Goal: Information Seeking & Learning: Learn about a topic

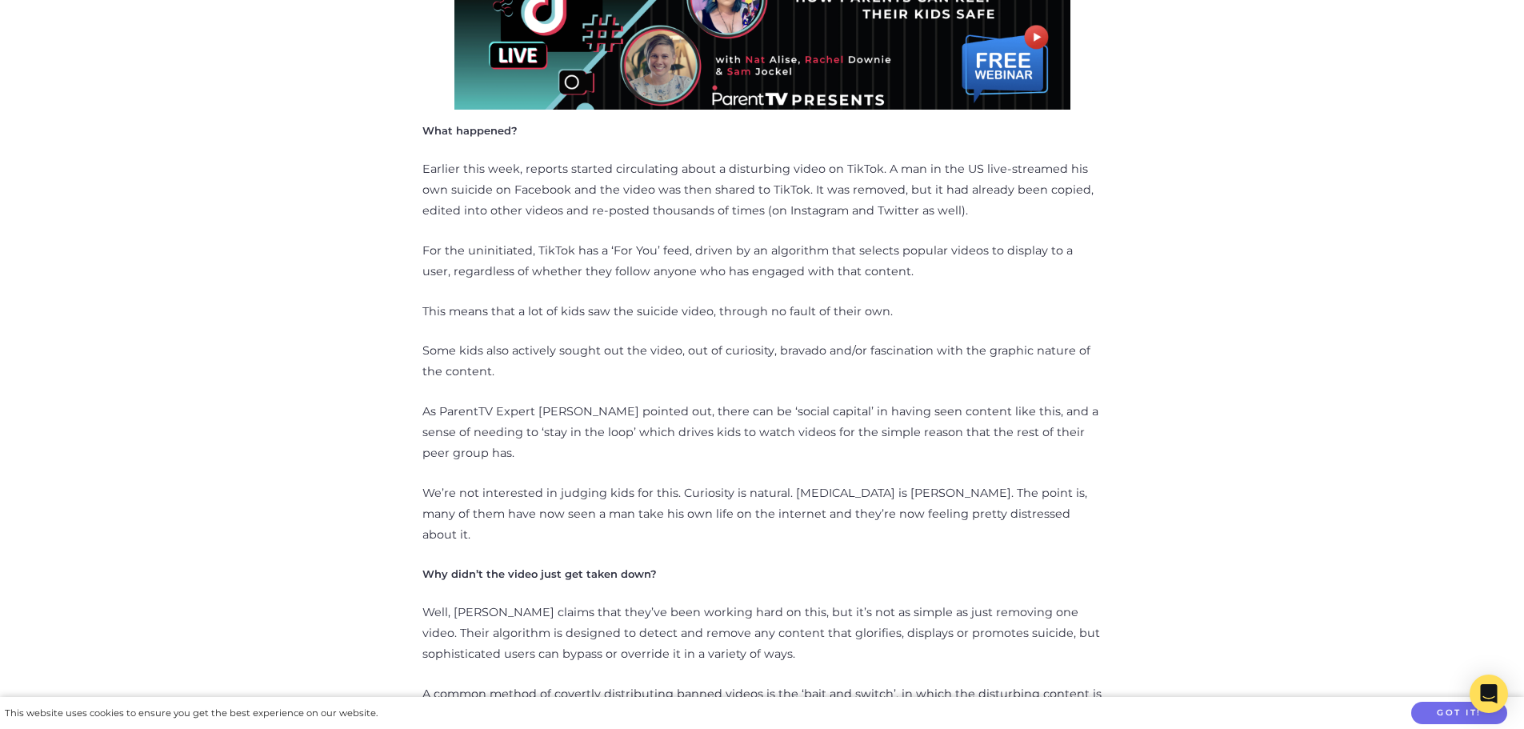
scroll to position [960, 0]
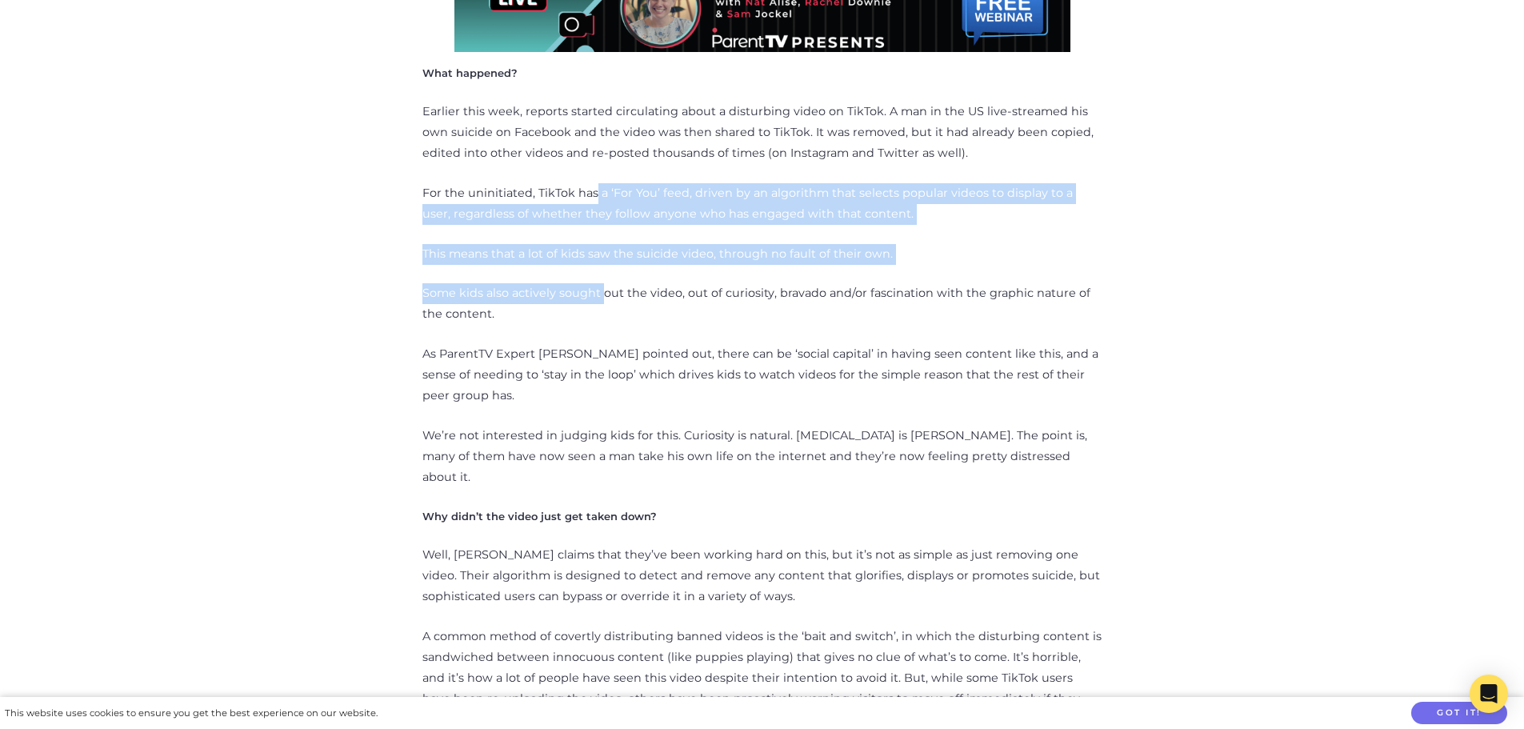
drag, startPoint x: 596, startPoint y: 188, endPoint x: 603, endPoint y: 287, distance: 99.5
click at [603, 287] on p "Some kids also actively sought out the video, out of curiosity, bravado and/or …" at bounding box center [762, 304] width 680 height 42
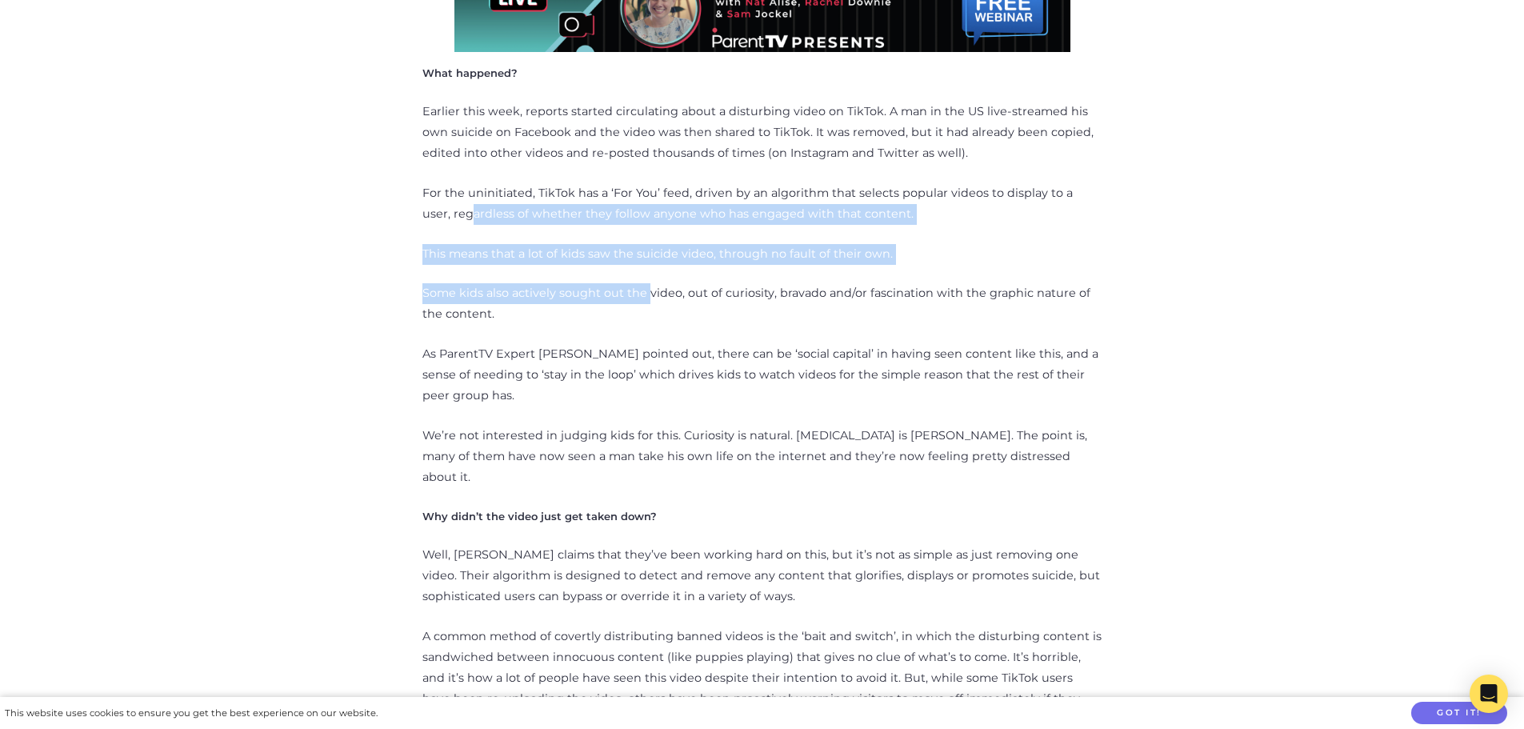
drag, startPoint x: 646, startPoint y: 298, endPoint x: 444, endPoint y: 219, distance: 217.4
click at [444, 219] on p "For the uninitiated, TikTok has a ‘For You’ feed, driven by an algorithm that s…" at bounding box center [762, 204] width 680 height 42
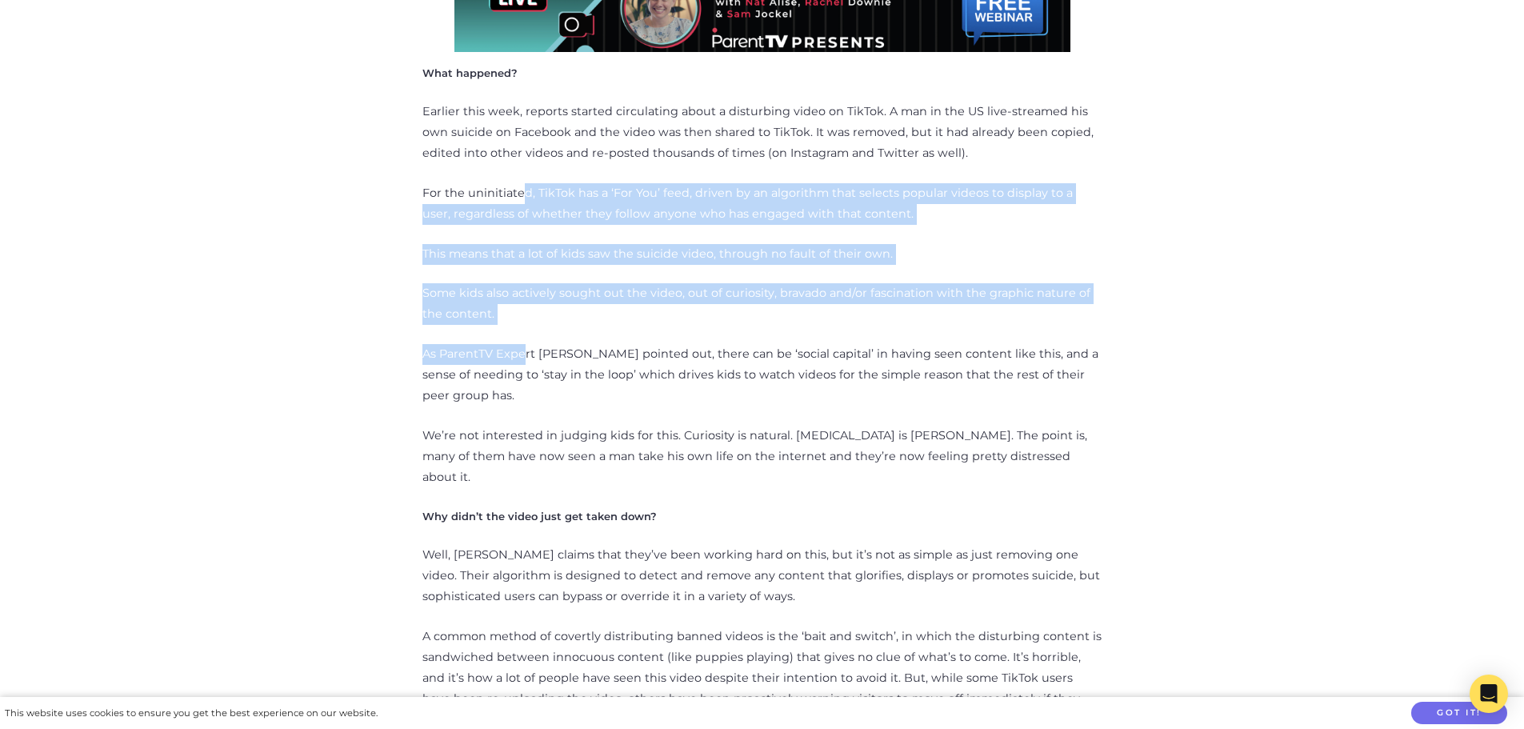
drag, startPoint x: 519, startPoint y: 218, endPoint x: 525, endPoint y: 343, distance: 125.7
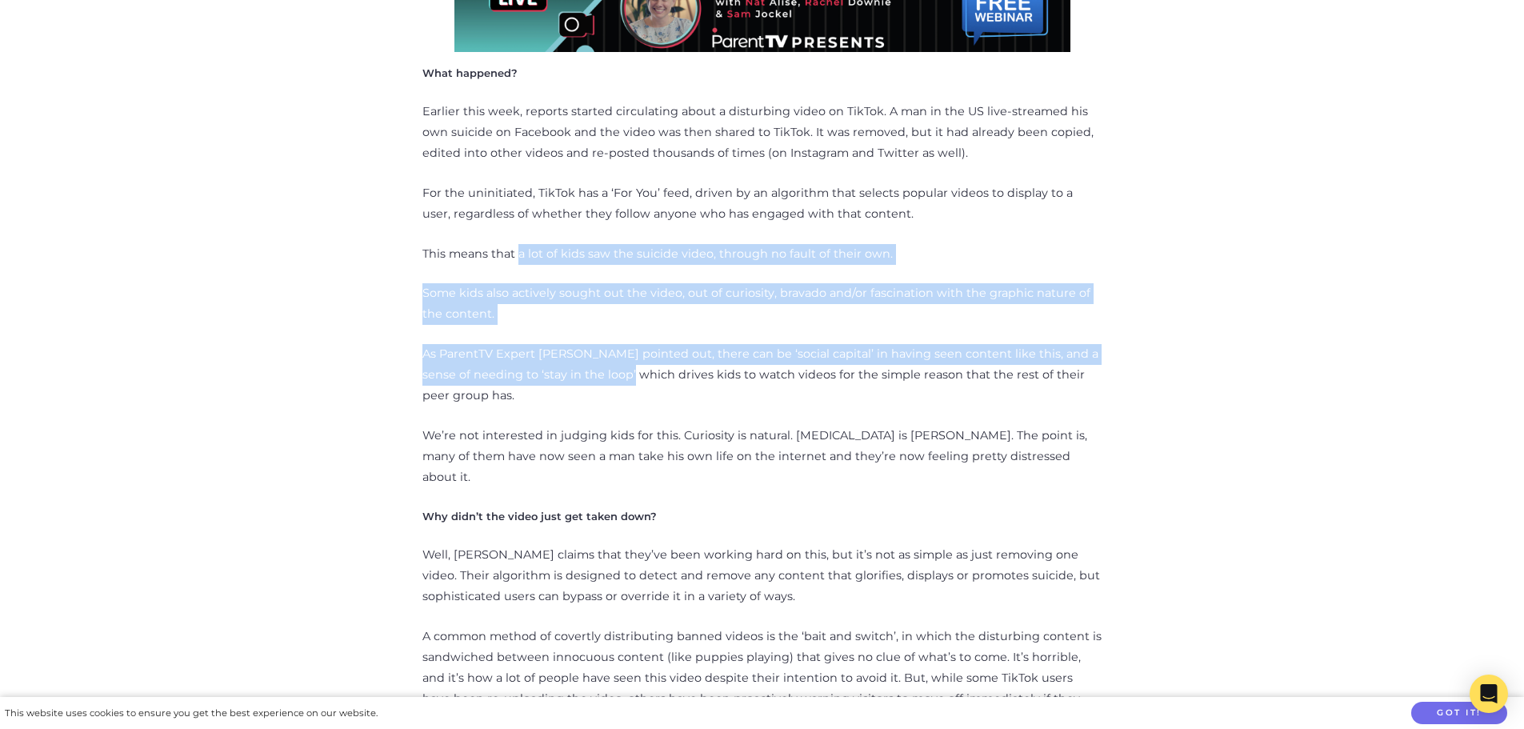
drag, startPoint x: 631, startPoint y: 378, endPoint x: 518, endPoint y: 264, distance: 160.7
click at [518, 264] on p "This means that a lot of kids saw the suicide video, through no fault of their …" at bounding box center [762, 254] width 680 height 21
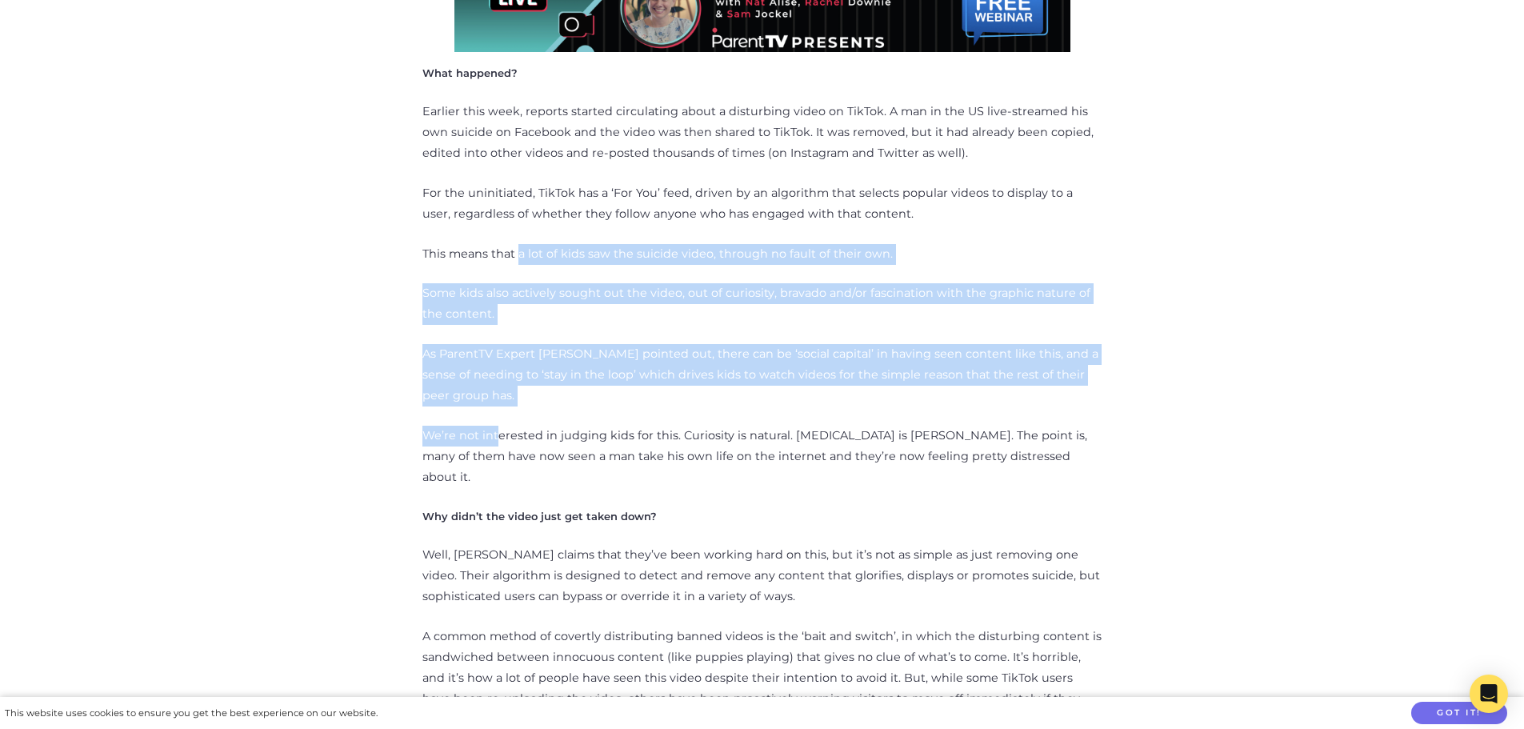
drag, startPoint x: 518, startPoint y: 250, endPoint x: 494, endPoint y: 419, distance: 170.5
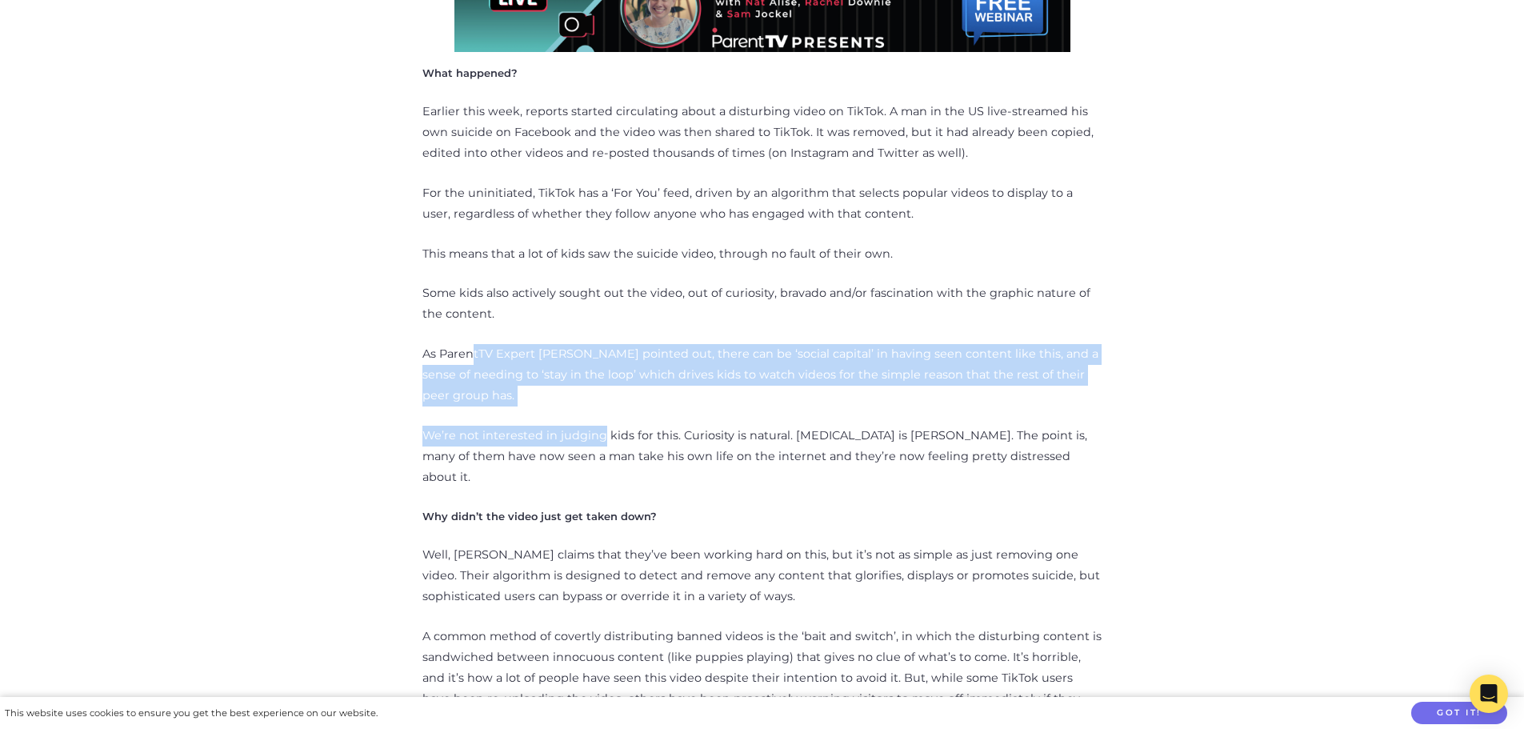
drag, startPoint x: 598, startPoint y: 427, endPoint x: 471, endPoint y: 326, distance: 162.8
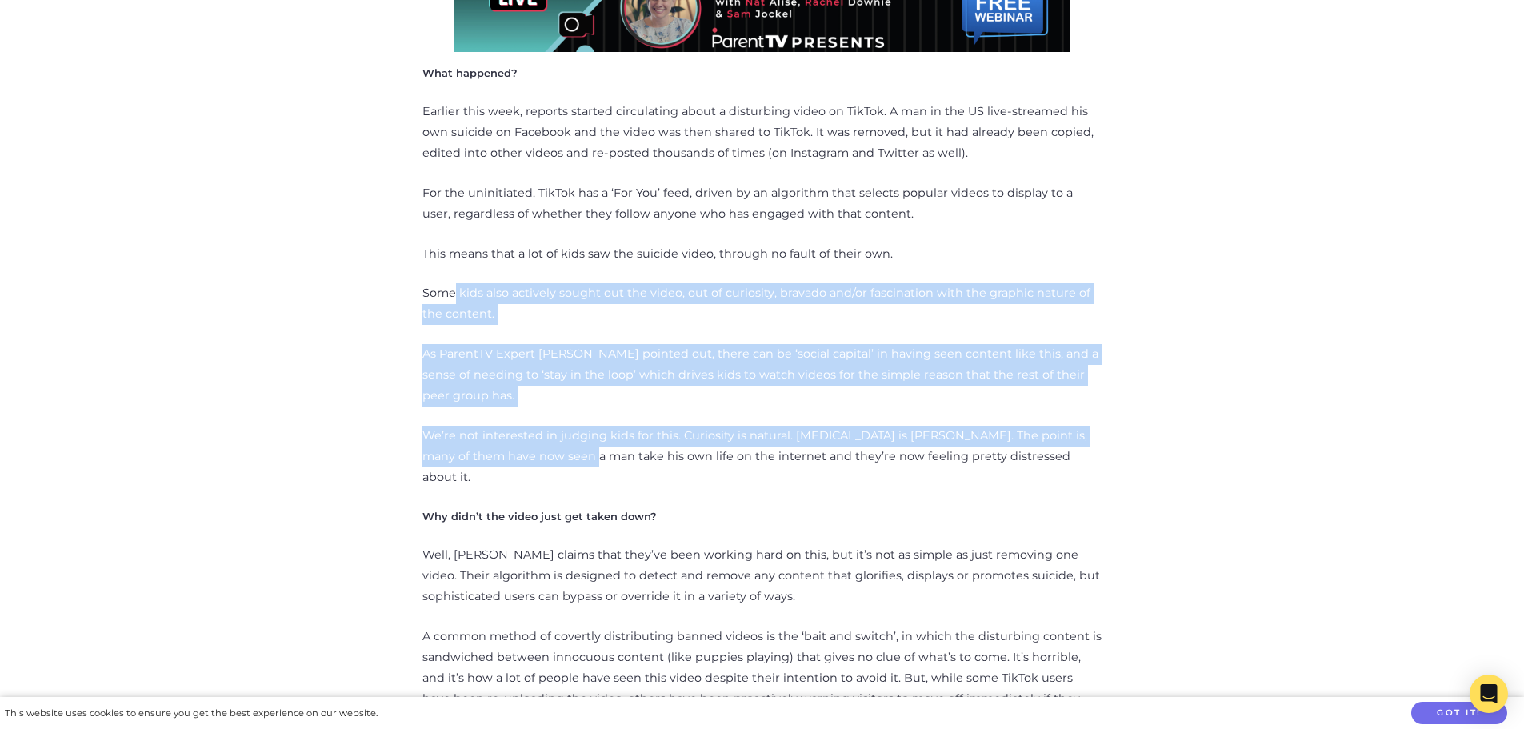
drag, startPoint x: 457, startPoint y: 265, endPoint x: 542, endPoint y: 466, distance: 218.7
drag, startPoint x: 542, startPoint y: 466, endPoint x: 634, endPoint y: 456, distance: 92.6
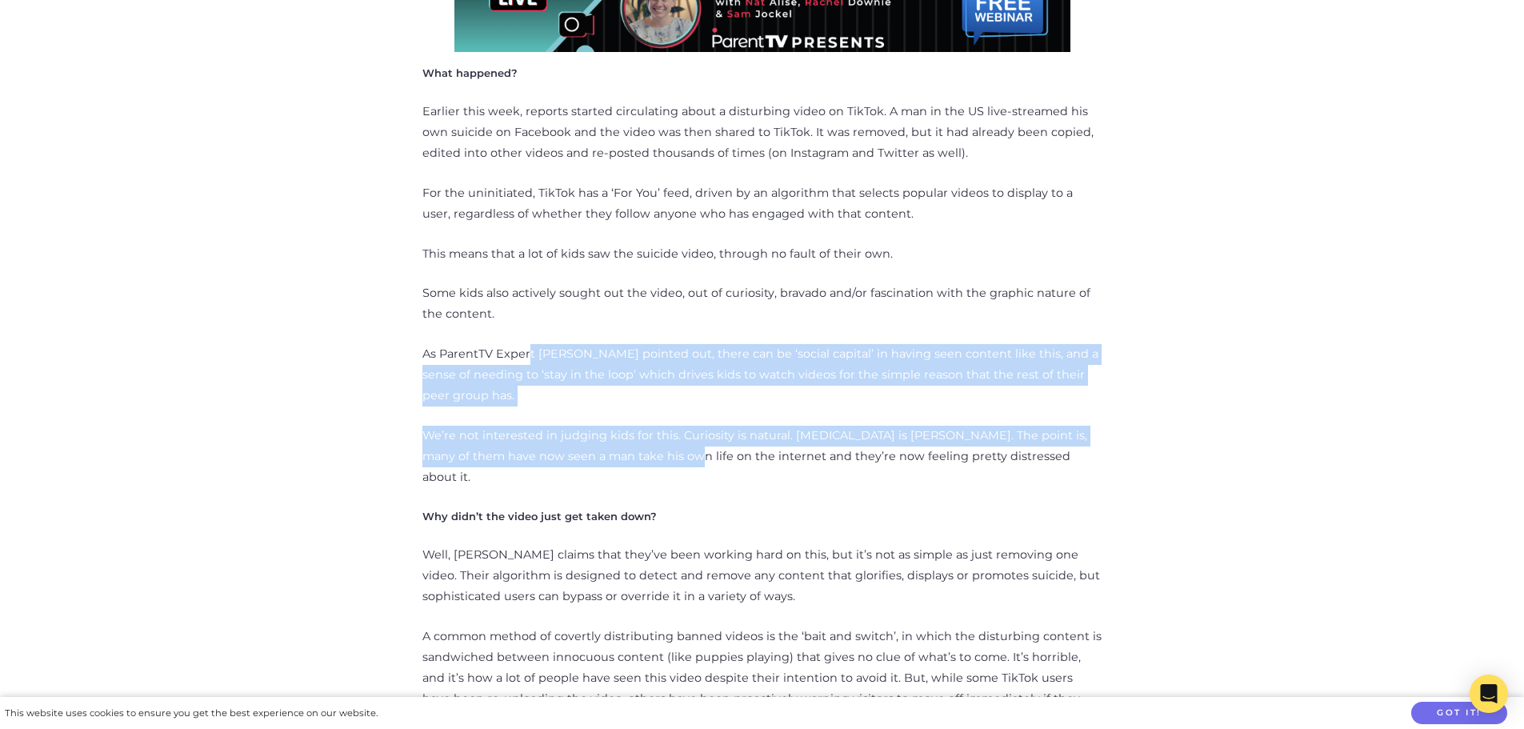
drag, startPoint x: 634, startPoint y: 456, endPoint x: 530, endPoint y: 344, distance: 152.3
click at [530, 344] on p "As ParentTV Expert [PERSON_NAME] pointed out, there can be ‘social capital’ in …" at bounding box center [762, 375] width 680 height 62
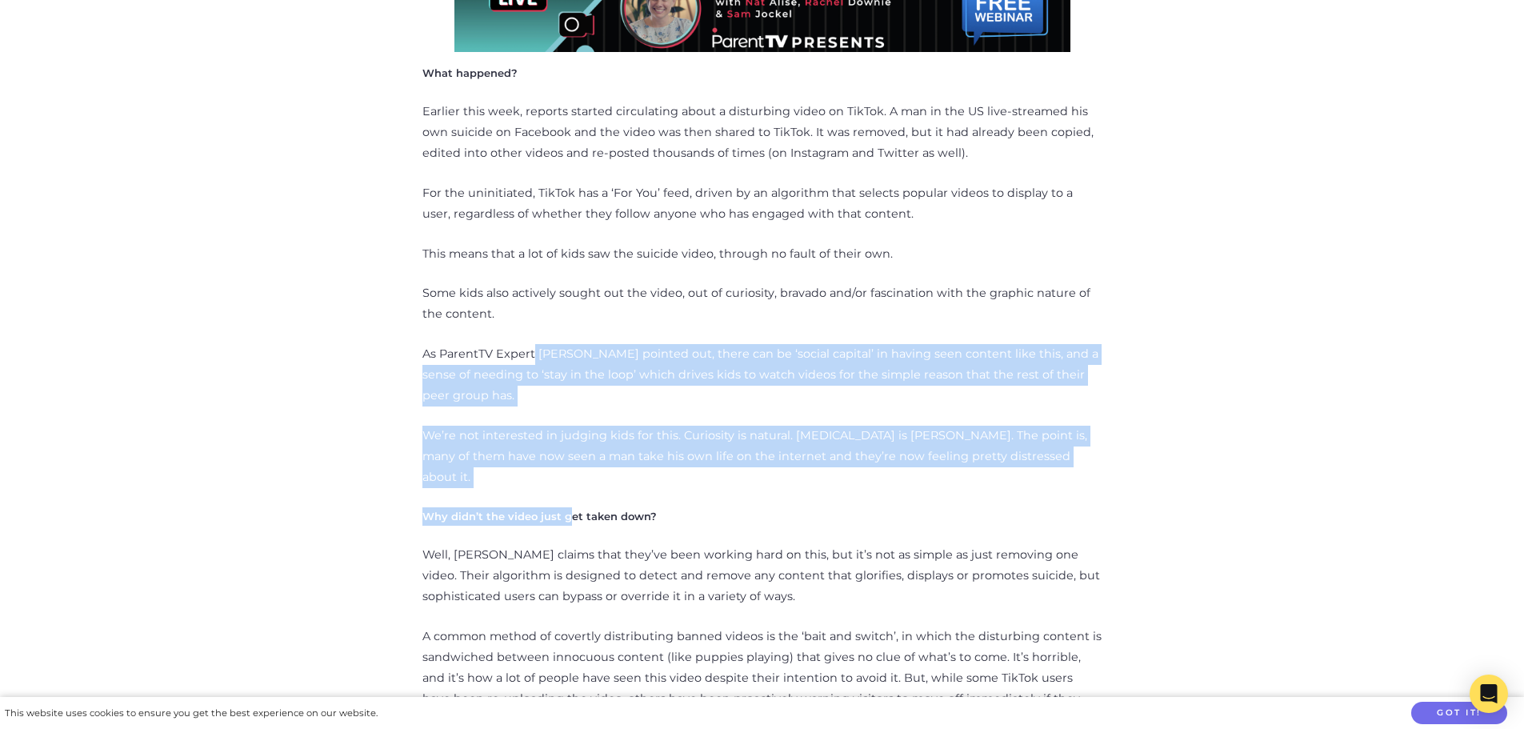
drag, startPoint x: 533, startPoint y: 336, endPoint x: 567, endPoint y: 467, distance: 135.6
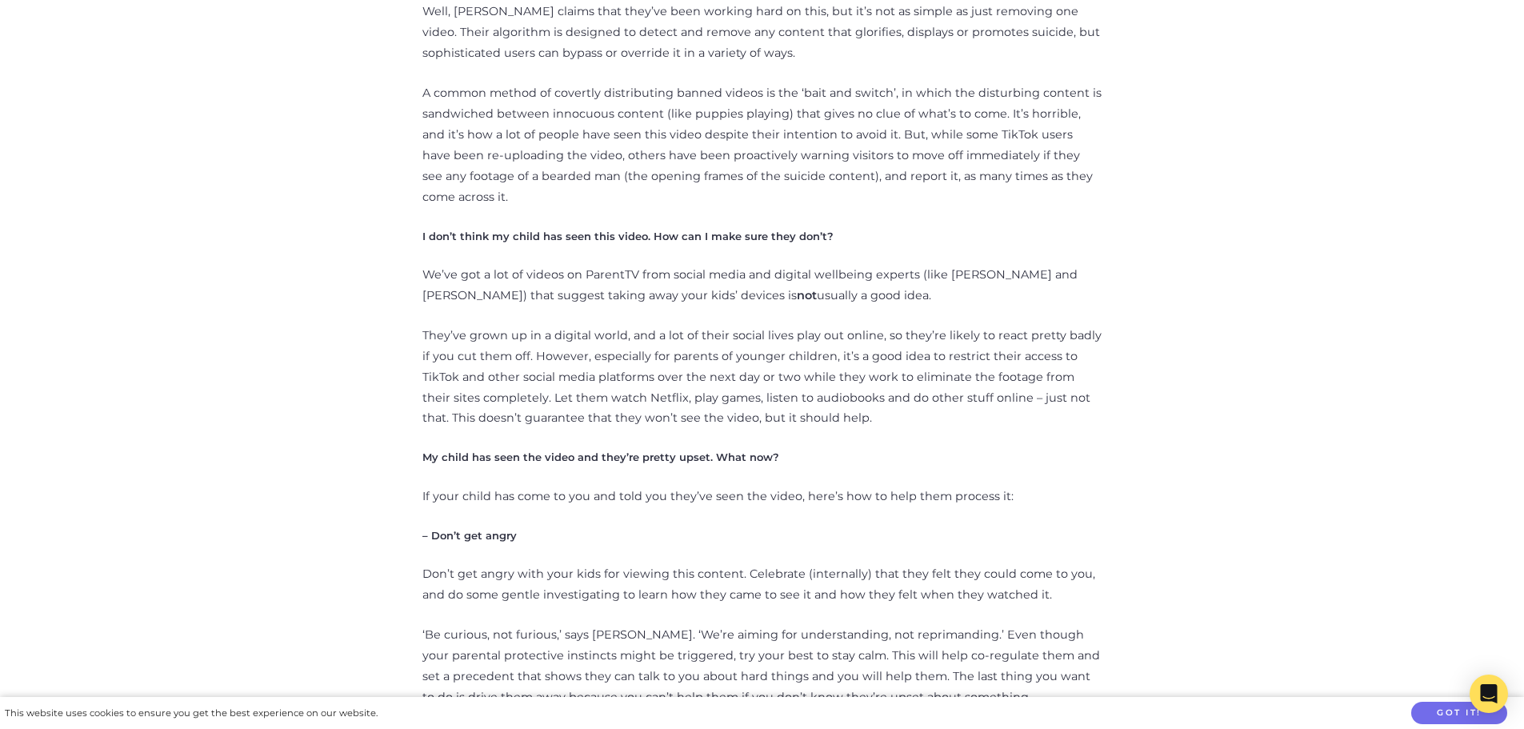
scroll to position [1520, 0]
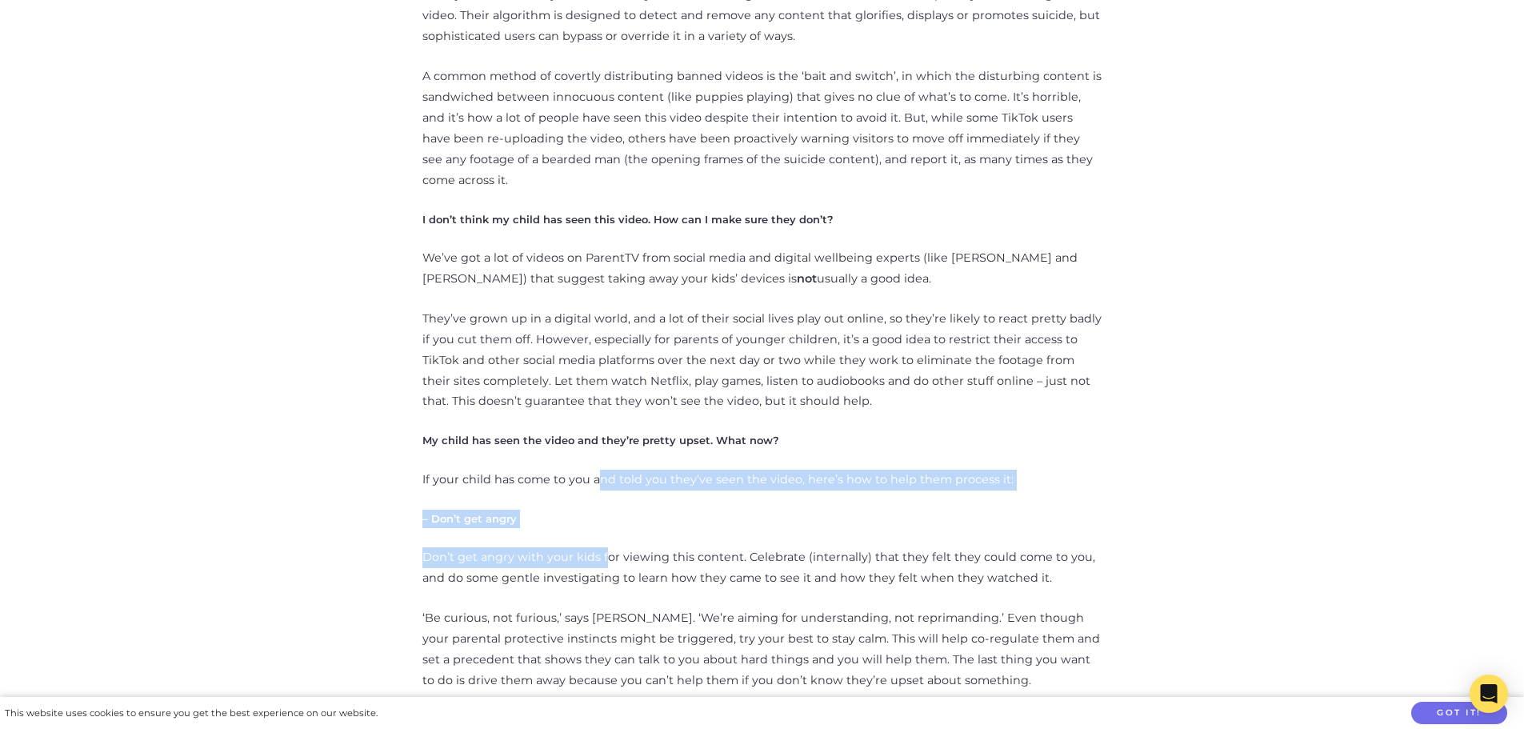
drag, startPoint x: 595, startPoint y: 446, endPoint x: 606, endPoint y: 523, distance: 78.4
click at [606, 547] on p "Don’t get angry with your kids for viewing this content. Celebrate (internally)…" at bounding box center [762, 568] width 680 height 42
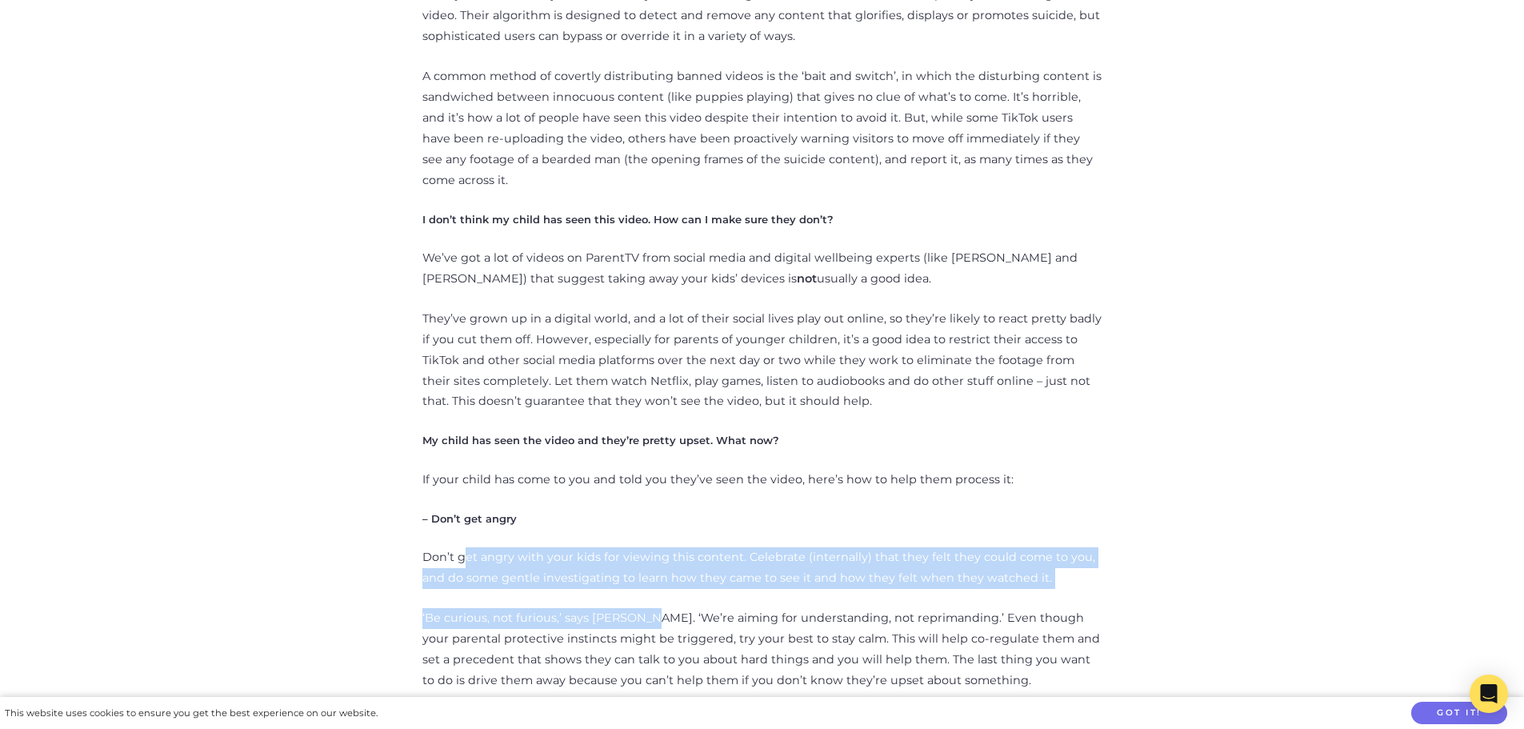
drag, startPoint x: 642, startPoint y: 570, endPoint x: 467, endPoint y: 506, distance: 185.5
click at [467, 547] on p "Don’t get angry with your kids for viewing this content. Celebrate (internally)…" at bounding box center [762, 568] width 680 height 42
drag, startPoint x: 467, startPoint y: 506, endPoint x: 526, endPoint y: 581, distance: 95.1
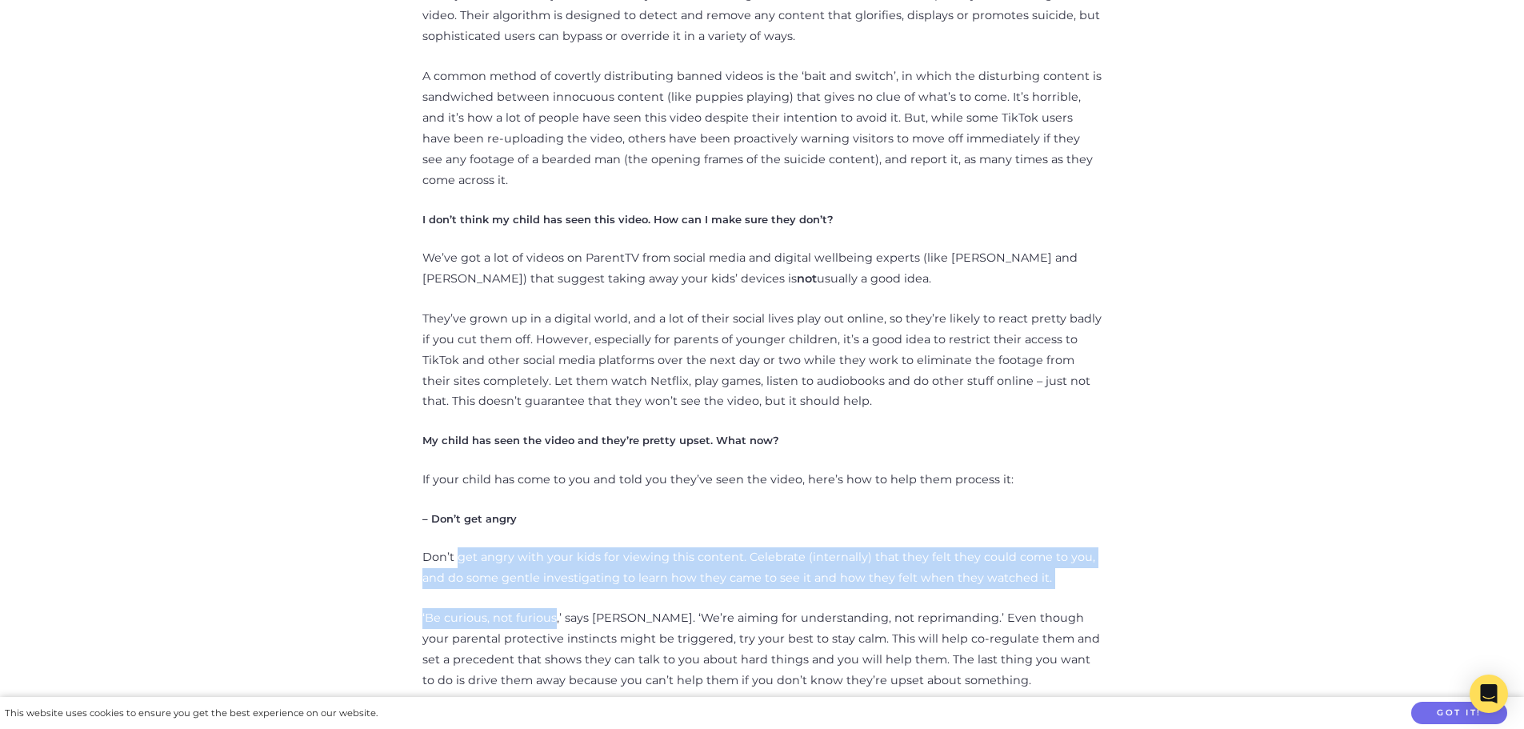
click at [526, 608] on p "‘Be curious, not furious,’ says [PERSON_NAME]. ‘We’re aiming for understanding,…" at bounding box center [762, 649] width 680 height 83
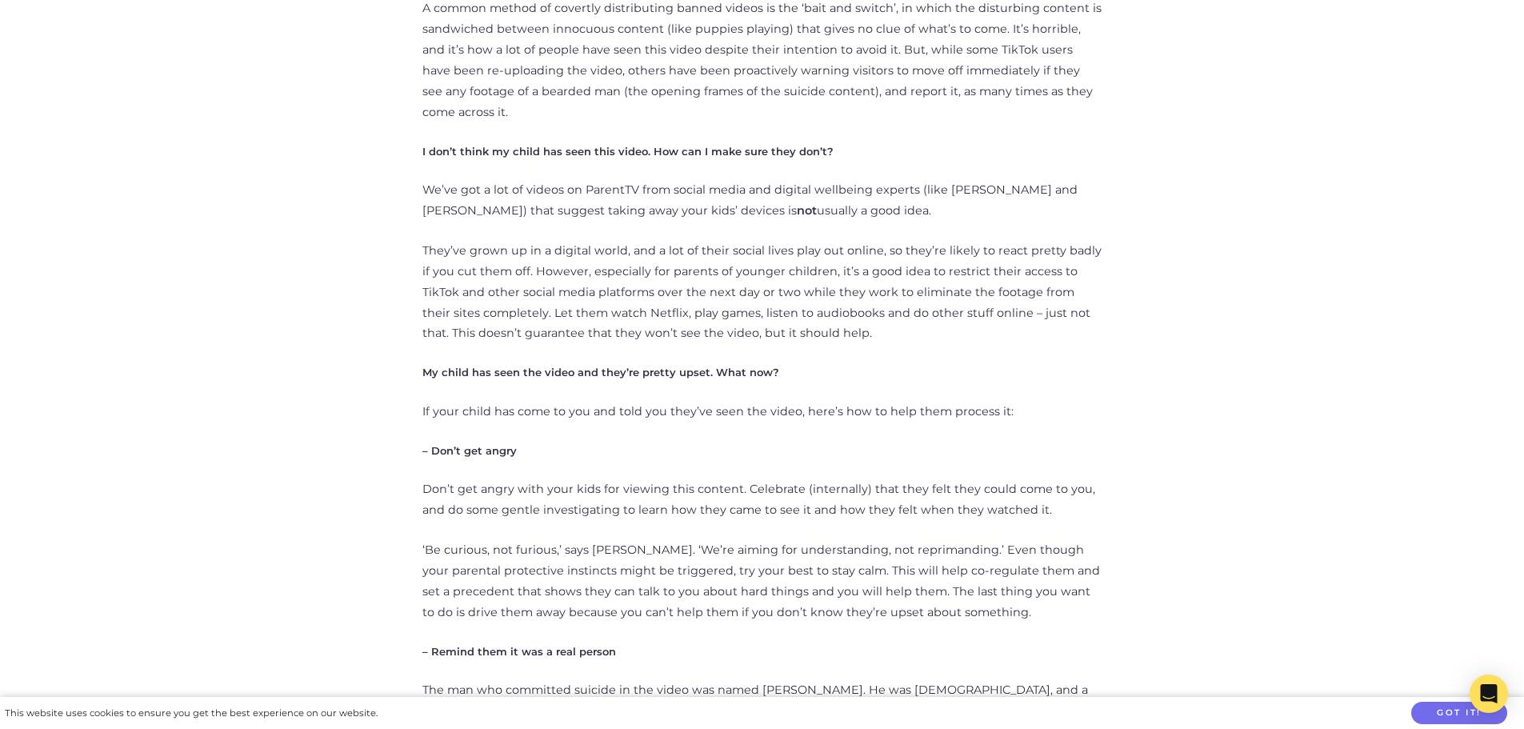
scroll to position [1680, 0]
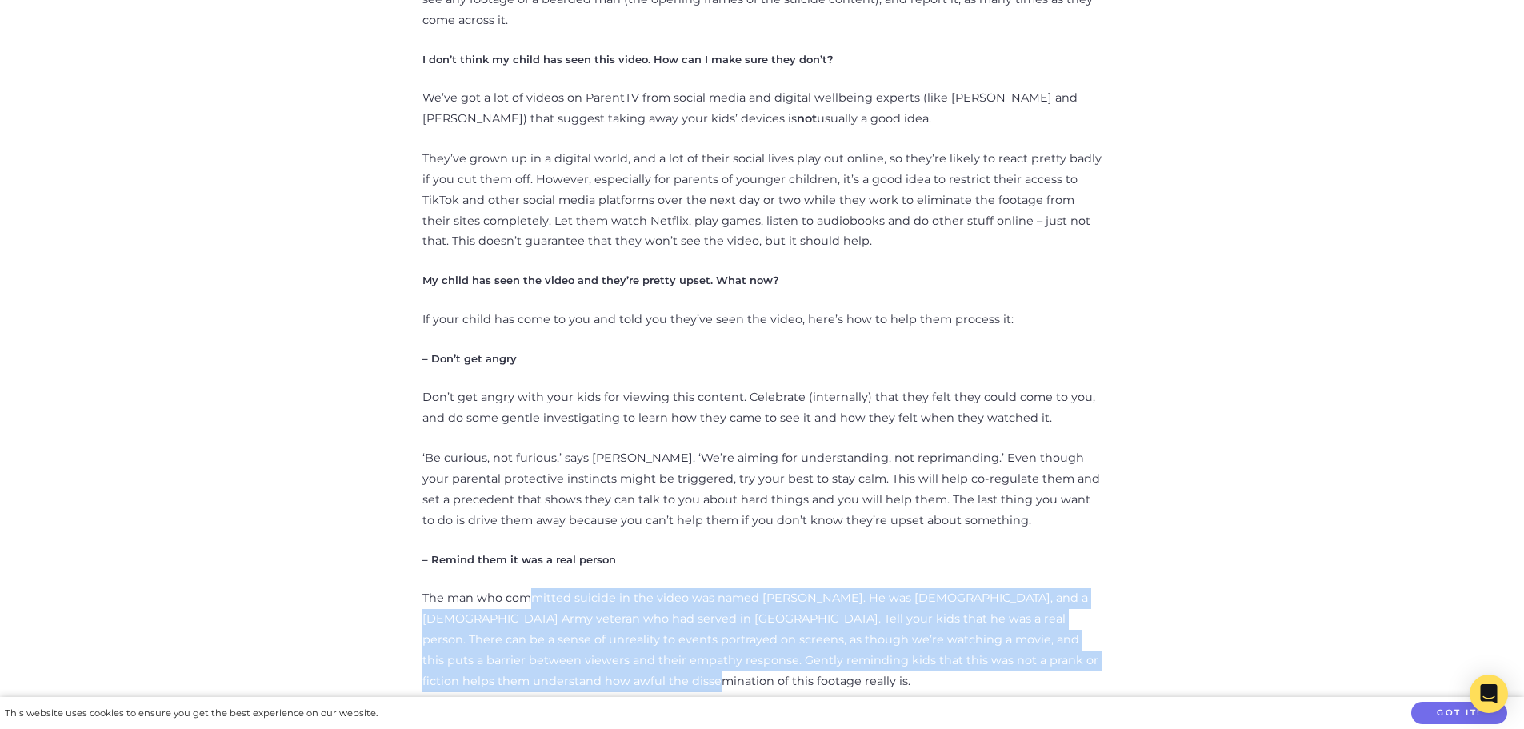
drag, startPoint x: 533, startPoint y: 543, endPoint x: 540, endPoint y: 647, distance: 104.3
click at [540, 645] on p "The man who committed suicide in the video was named [PERSON_NAME]. He was [DEM…" at bounding box center [762, 640] width 680 height 104
drag, startPoint x: 630, startPoint y: 650, endPoint x: 475, endPoint y: 546, distance: 186.6
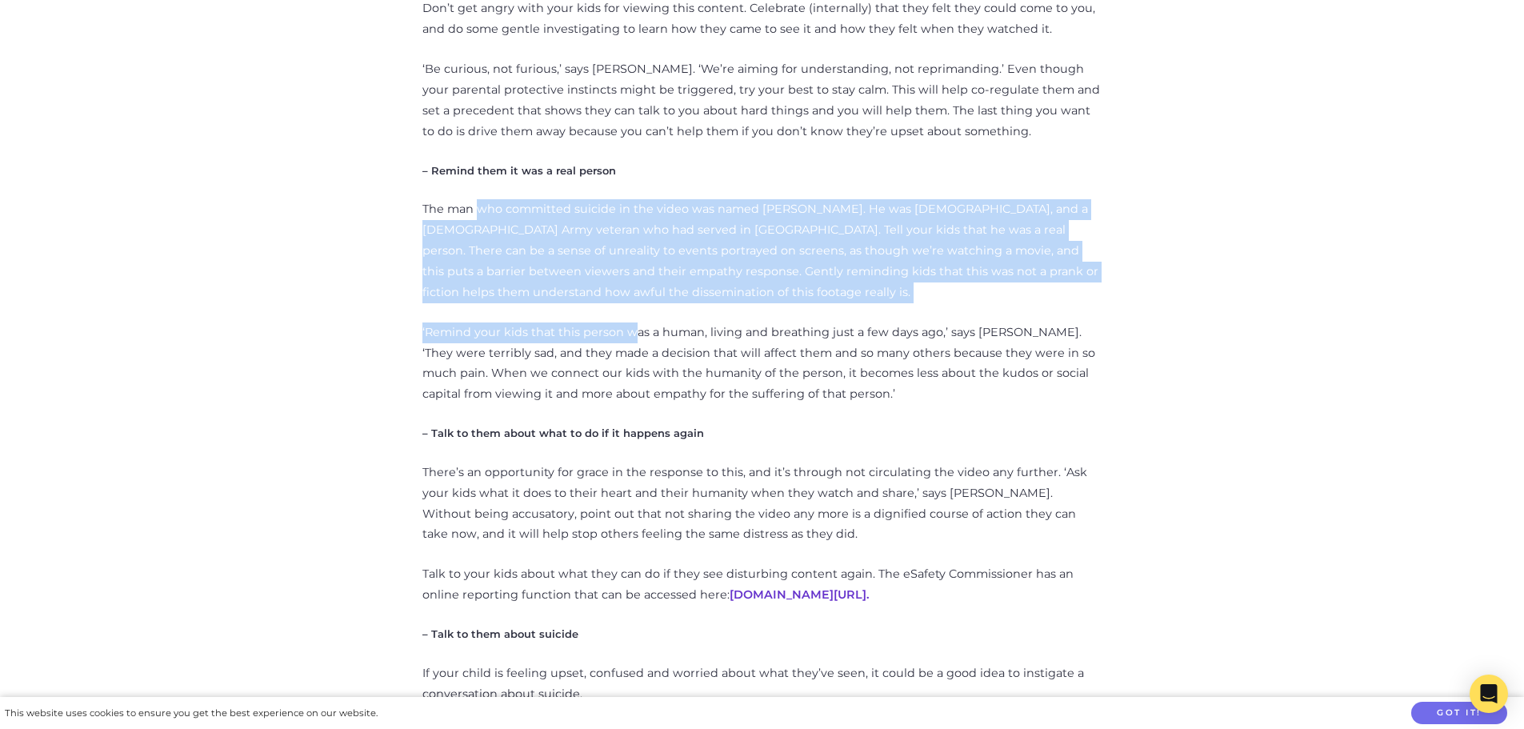
scroll to position [2080, 0]
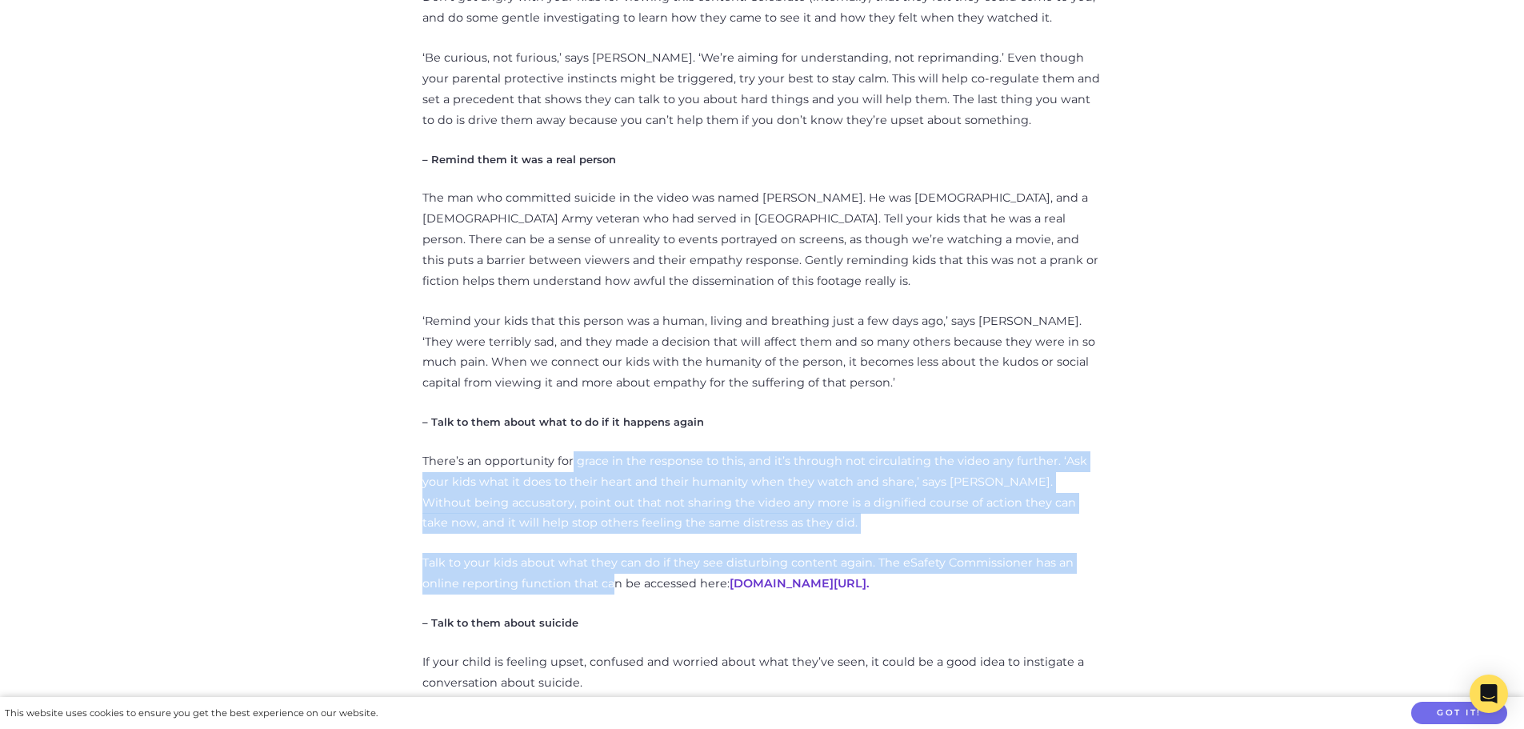
drag, startPoint x: 570, startPoint y: 416, endPoint x: 570, endPoint y: 544, distance: 128.0
click at [570, 544] on div "***Trigger Warning: Suicide*** What happened? Earlier this week, reports starte…" at bounding box center [762, 636] width 680 height 3915
click at [570, 553] on p "Talk to your kids about what they can do if they see disturbing content again. …" at bounding box center [762, 574] width 680 height 42
drag, startPoint x: 654, startPoint y: 544, endPoint x: 463, endPoint y: 394, distance: 243.3
click at [463, 394] on div "***Trigger Warning: Suicide*** What happened? Earlier this week, reports starte…" at bounding box center [762, 636] width 680 height 3915
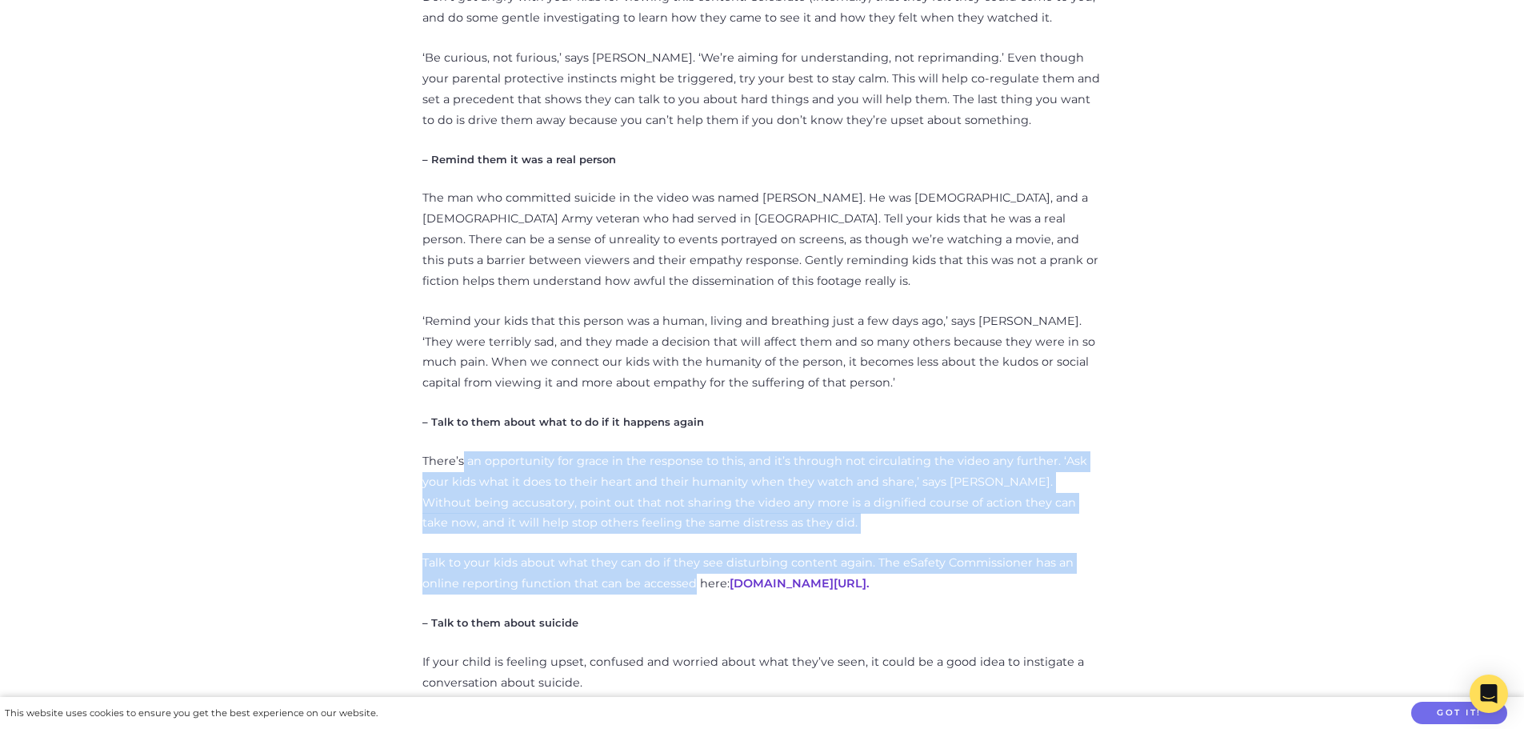
click at [462, 394] on div "***Trigger Warning: Suicide*** What happened? Earlier this week, reports starte…" at bounding box center [762, 636] width 680 height 3915
drag, startPoint x: 542, startPoint y: 394, endPoint x: 558, endPoint y: 550, distance: 156.8
click at [558, 550] on div "***Trigger Warning: Suicide*** What happened? Earlier this week, reports starte…" at bounding box center [762, 636] width 680 height 3915
click at [558, 553] on p "Talk to your kids about what they can do if they see disturbing content again. …" at bounding box center [762, 574] width 680 height 42
drag, startPoint x: 599, startPoint y: 552, endPoint x: 530, endPoint y: 411, distance: 156.7
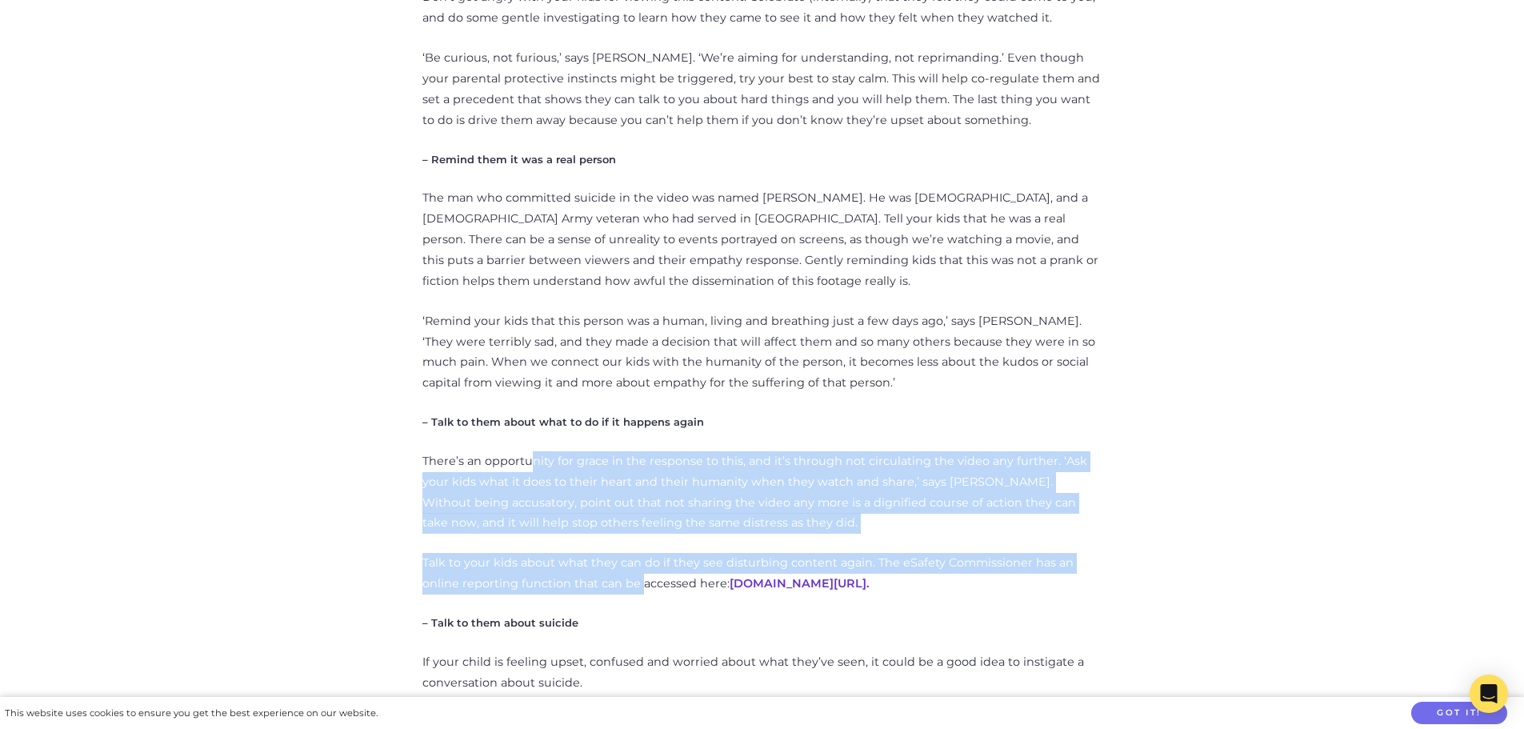
click at [530, 411] on div "***Trigger Warning: Suicide*** What happened? Earlier this week, reports starte…" at bounding box center [762, 636] width 680 height 3915
click at [530, 451] on p "There’s an opportunity for grace in the response to this, and it’s through not …" at bounding box center [762, 492] width 680 height 83
drag, startPoint x: 530, startPoint y: 411, endPoint x: 557, endPoint y: 537, distance: 128.3
click at [557, 537] on div "***Trigger Warning: Suicide*** What happened? Earlier this week, reports starte…" at bounding box center [762, 636] width 680 height 3915
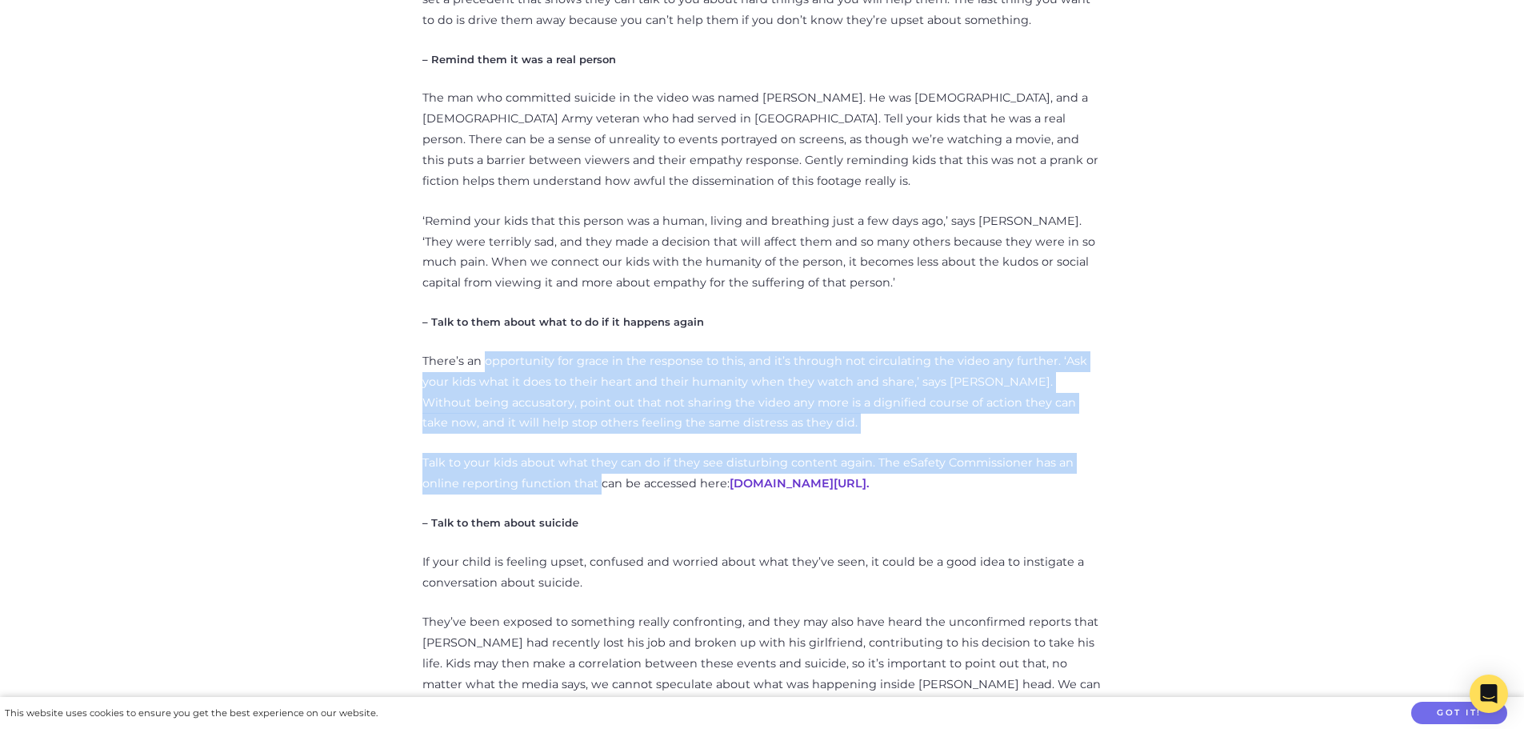
scroll to position [2320, 0]
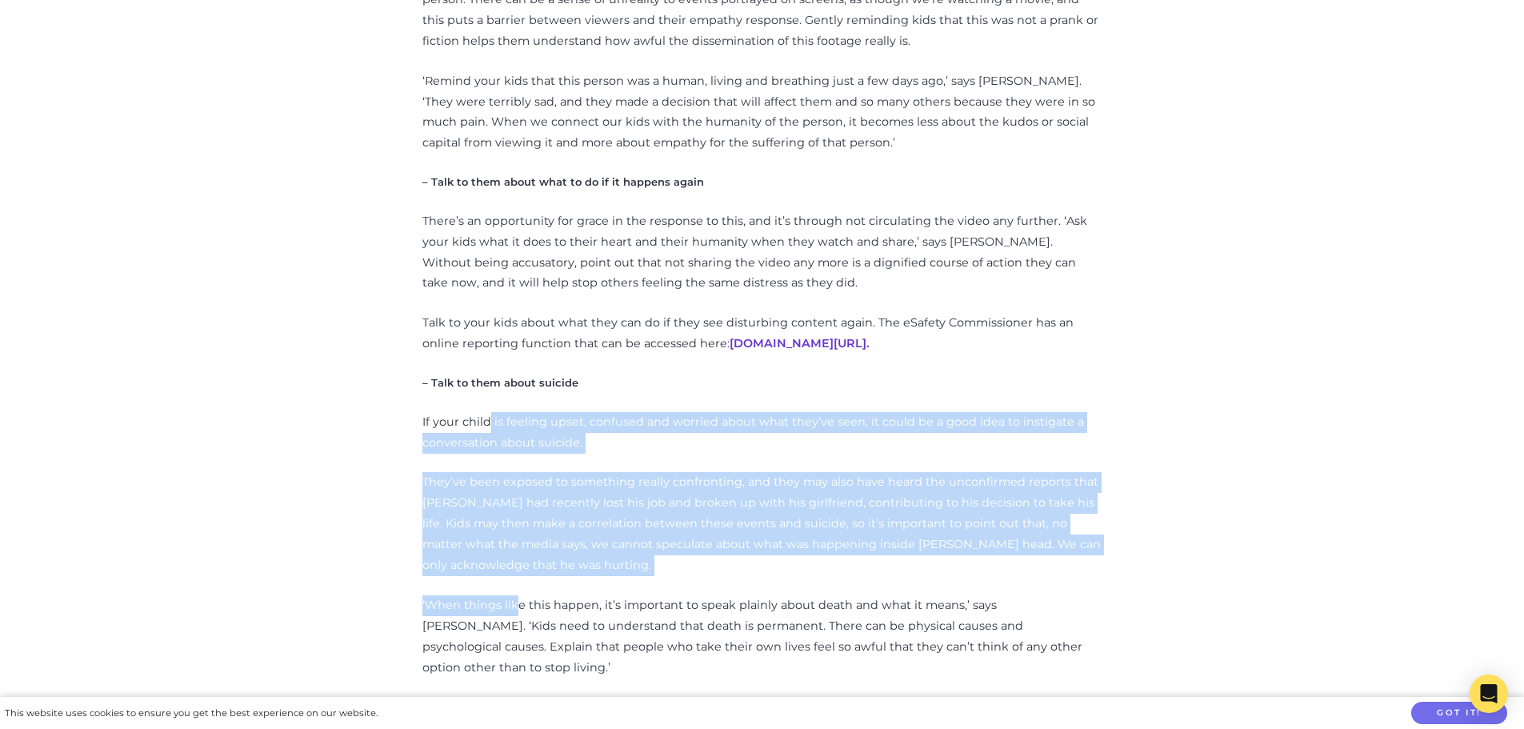
drag, startPoint x: 487, startPoint y: 378, endPoint x: 513, endPoint y: 538, distance: 161.3
click at [513, 538] on div "***Trigger Warning: Suicide*** What happened? Earlier this week, reports starte…" at bounding box center [762, 396] width 680 height 3915
drag, startPoint x: 513, startPoint y: 538, endPoint x: 579, endPoint y: 555, distance: 68.7
click at [514, 538] on div "***Trigger Warning: Suicide*** What happened? Earlier this week, reports starte…" at bounding box center [762, 396] width 680 height 3915
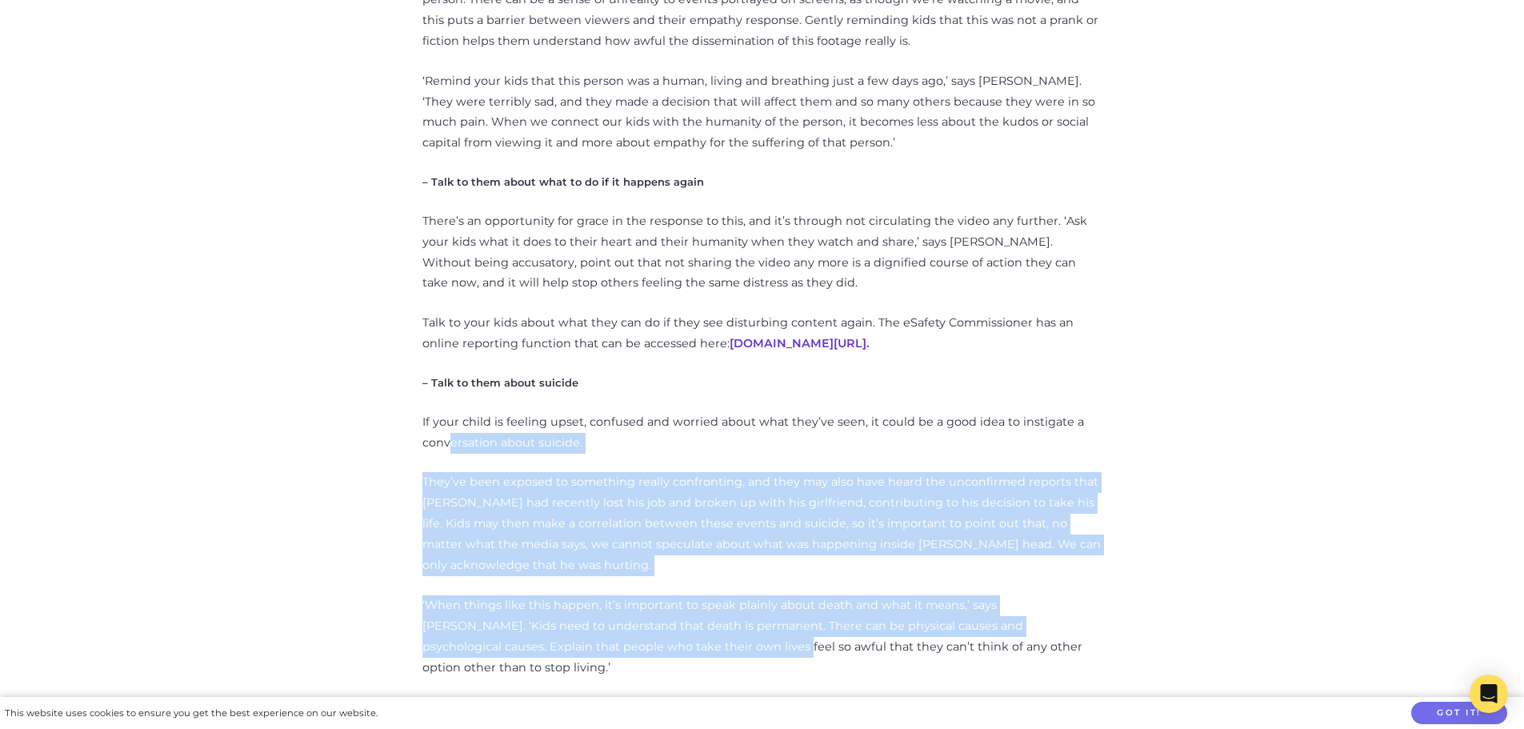
drag, startPoint x: 615, startPoint y: 600, endPoint x: 452, endPoint y: 392, distance: 264.4
click at [452, 392] on div "***Trigger Warning: Suicide*** What happened? Earlier this week, reports starte…" at bounding box center [762, 396] width 680 height 3915
click at [452, 412] on p "If your child is feeling upset, confused and worried about what they’ve seen, i…" at bounding box center [762, 433] width 680 height 42
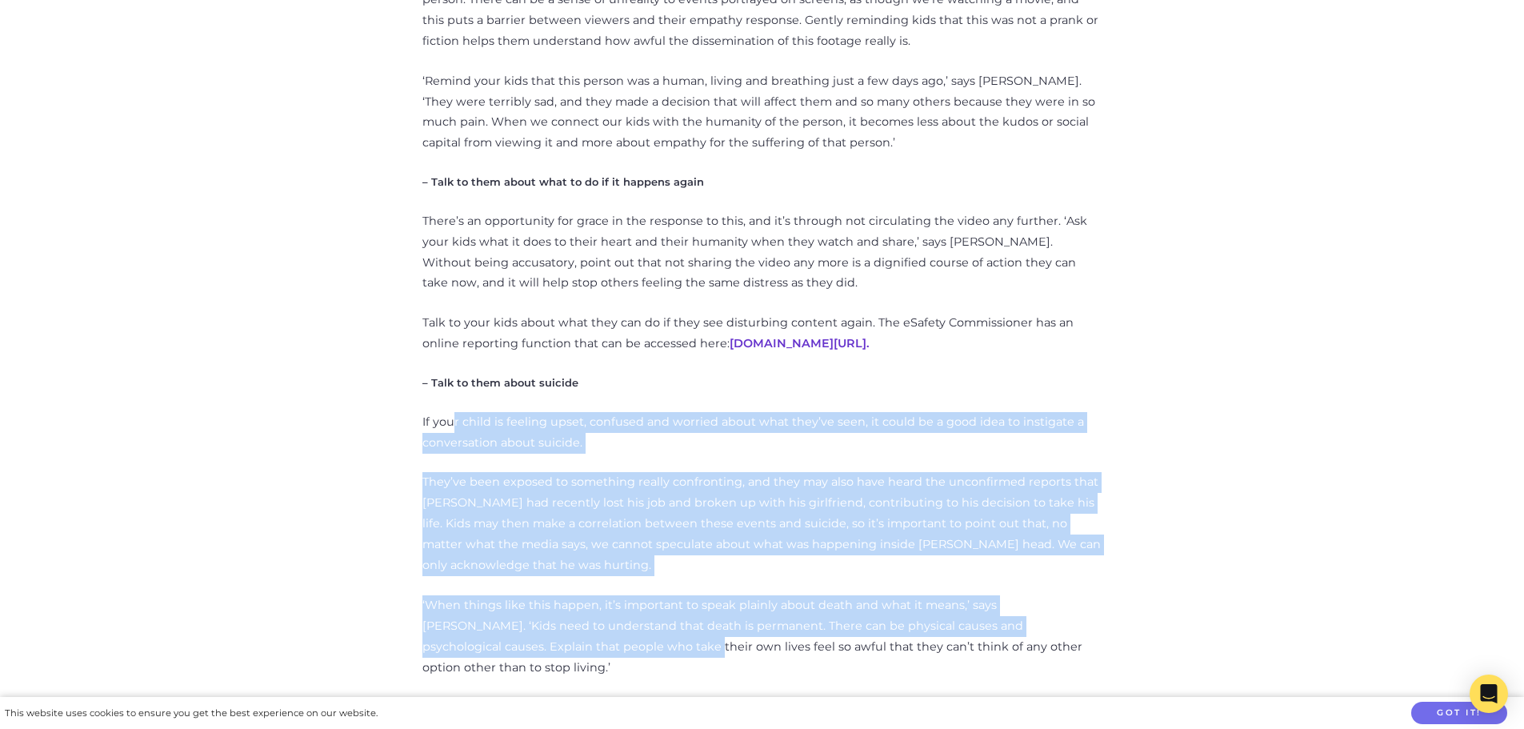
drag, startPoint x: 454, startPoint y: 374, endPoint x: 533, endPoint y: 604, distance: 242.9
click at [533, 604] on div "***Trigger Warning: Suicide*** What happened? Earlier this week, reports starte…" at bounding box center [762, 396] width 680 height 3915
click at [533, 604] on p "‘When things like this happen, it’s important to speak plainly about death and …" at bounding box center [762, 636] width 680 height 83
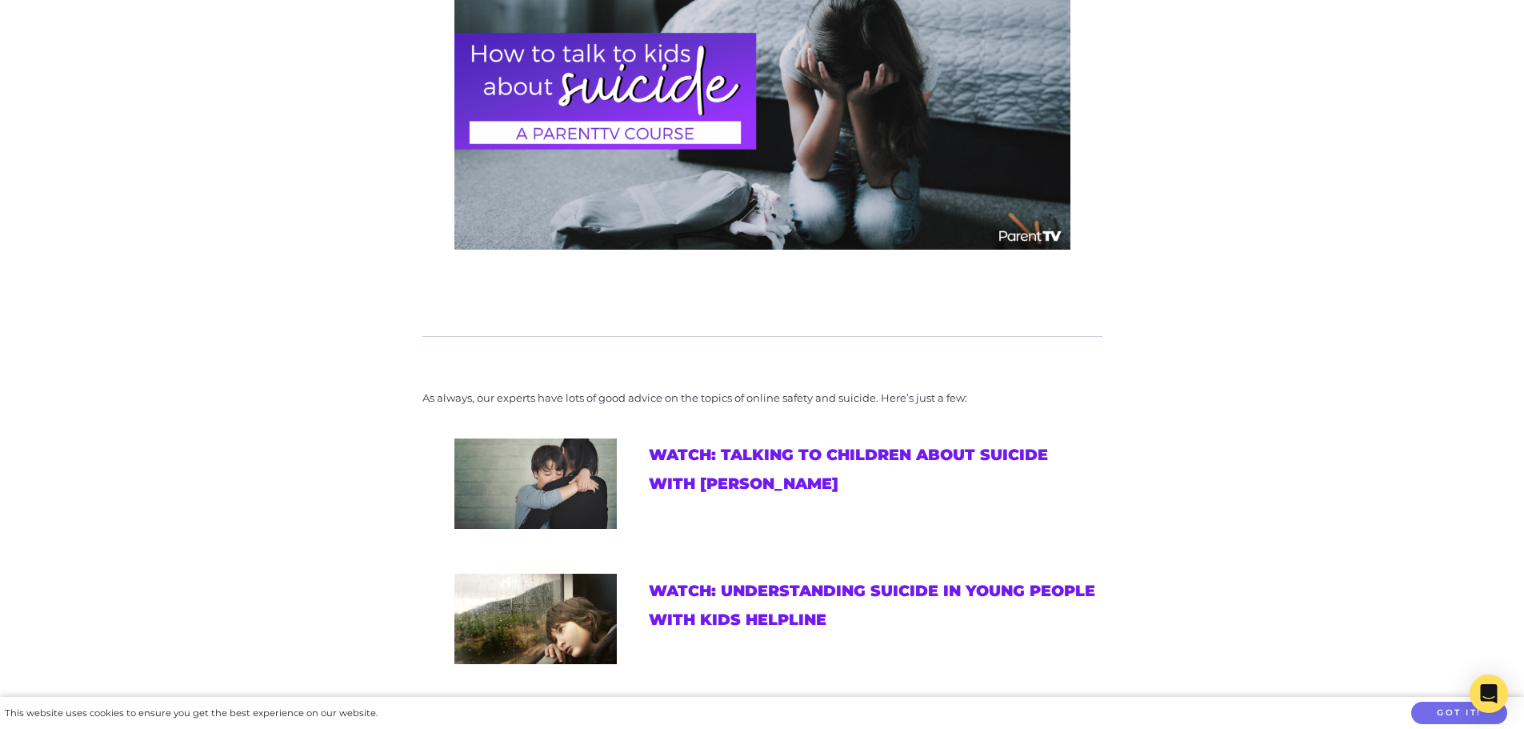
scroll to position [3760, 0]
